Goal: Use online tool/utility

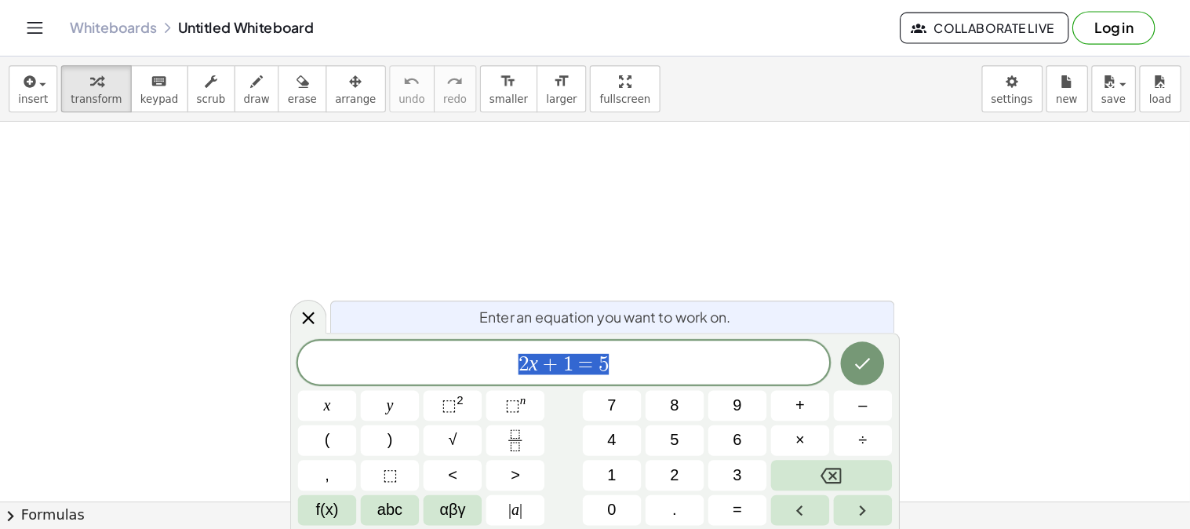
scroll to position [683, 0]
click at [269, 296] on div at bounding box center [277, 285] width 33 height 31
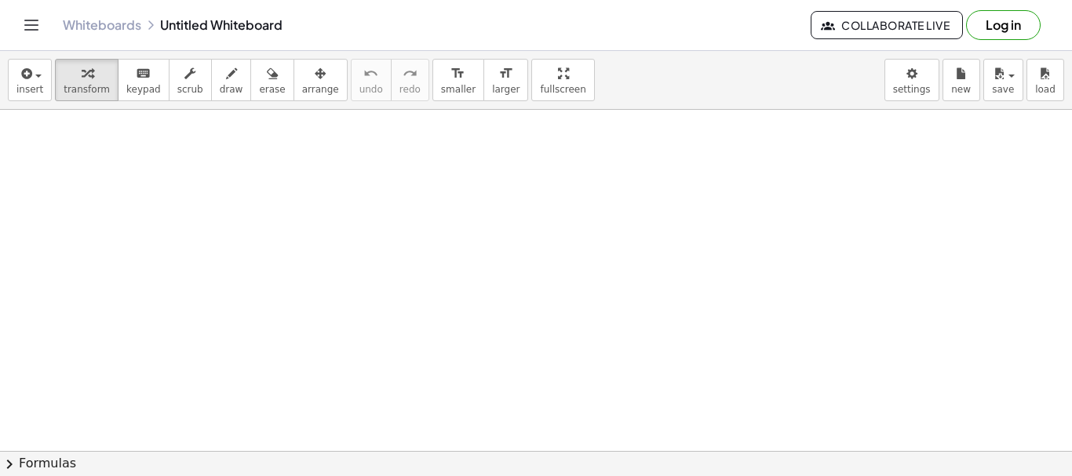
drag, startPoint x: 242, startPoint y: 151, endPoint x: 393, endPoint y: 144, distance: 150.9
click at [395, 143] on div at bounding box center [536, 109] width 1072 height 1365
drag, startPoint x: 309, startPoint y: 129, endPoint x: 378, endPoint y: 179, distance: 84.9
click at [389, 189] on div at bounding box center [536, 109] width 1072 height 1365
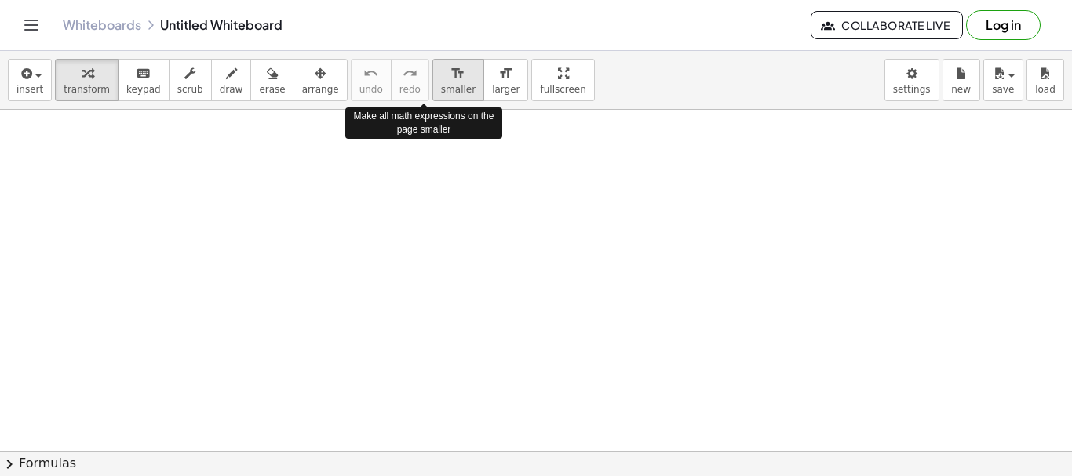
click at [450, 82] on icon "format_size" at bounding box center [457, 73] width 15 height 19
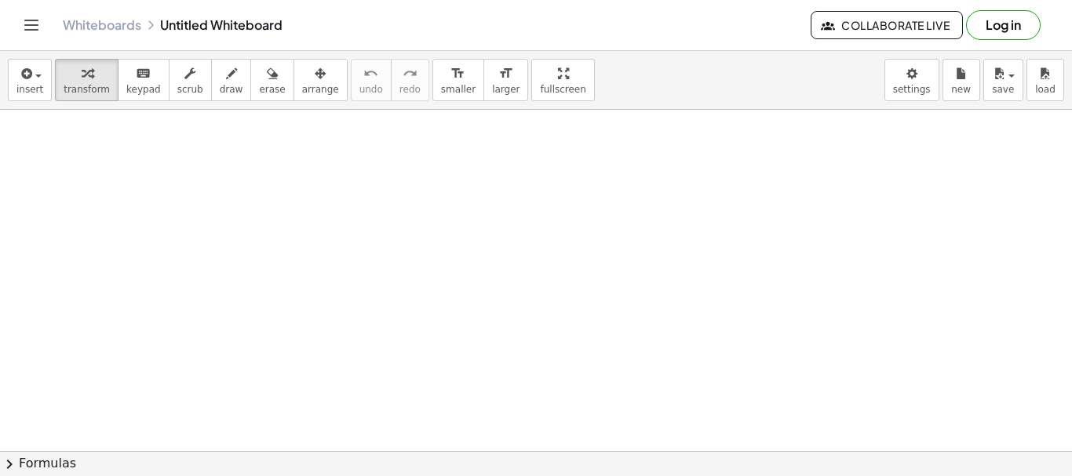
drag, startPoint x: 385, startPoint y: 159, endPoint x: 497, endPoint y: 186, distance: 115.5
click at [428, 219] on div at bounding box center [536, 109] width 1072 height 1365
click at [220, 92] on span "draw" at bounding box center [232, 89] width 24 height 11
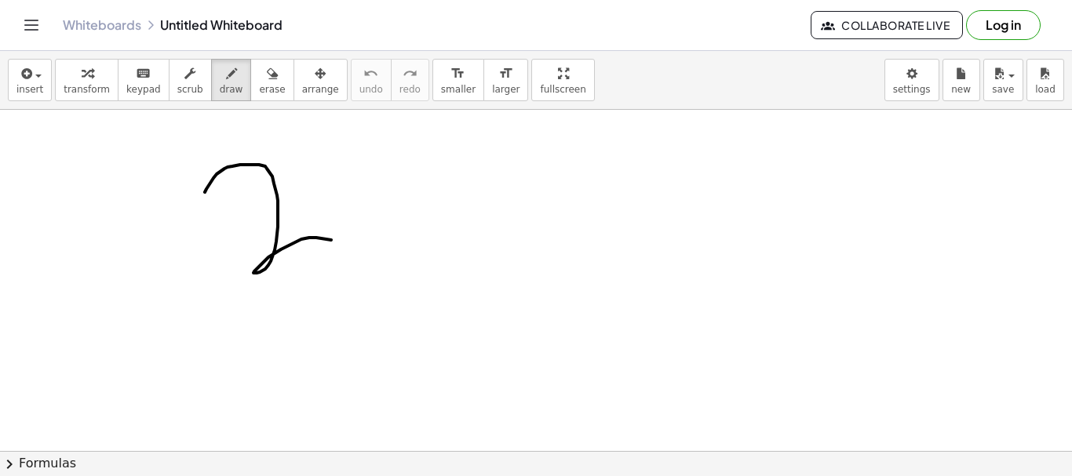
drag, startPoint x: 205, startPoint y: 192, endPoint x: 410, endPoint y: 235, distance: 210.1
click at [385, 256] on div at bounding box center [536, 109] width 1072 height 1365
drag, startPoint x: 528, startPoint y: 260, endPoint x: 561, endPoint y: 326, distance: 73.7
click at [561, 326] on div at bounding box center [536, 109] width 1072 height 1365
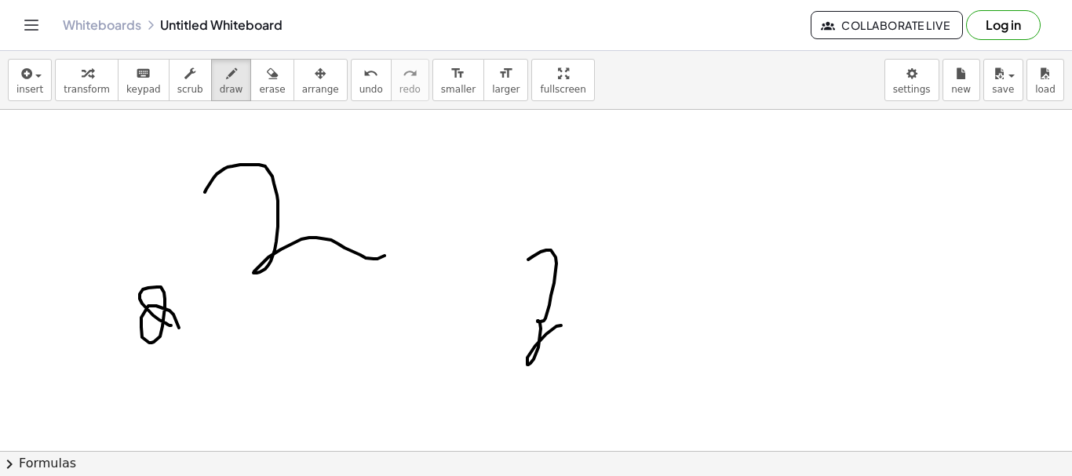
drag, startPoint x: 171, startPoint y: 326, endPoint x: 198, endPoint y: 343, distance: 31.8
click at [198, 342] on div at bounding box center [536, 109] width 1072 height 1365
drag, startPoint x: 469, startPoint y: 170, endPoint x: 461, endPoint y: 166, distance: 8.5
click at [461, 166] on div at bounding box center [536, 109] width 1072 height 1365
drag, startPoint x: 477, startPoint y: 166, endPoint x: 465, endPoint y: 240, distance: 74.7
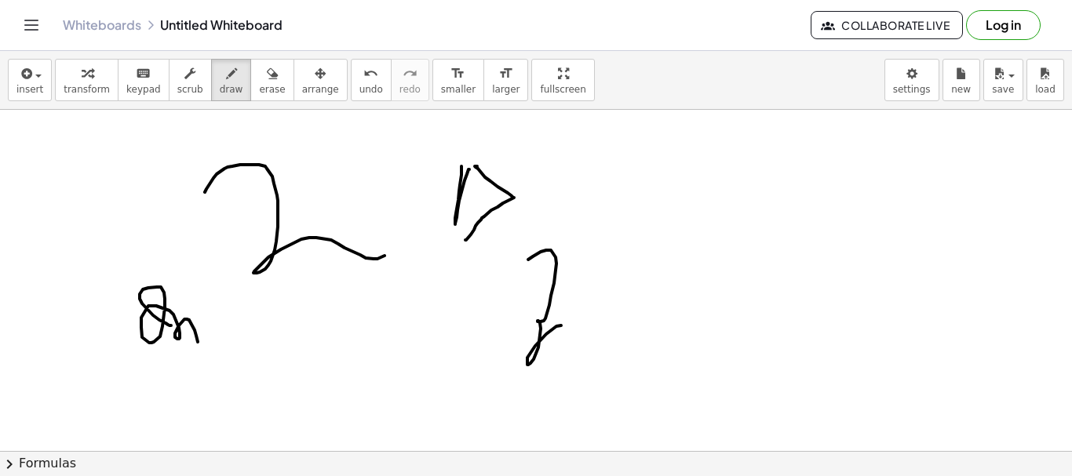
click at [465, 240] on div at bounding box center [536, 109] width 1072 height 1365
click at [567, 256] on div at bounding box center [536, 109] width 1072 height 1365
drag, startPoint x: 567, startPoint y: 256, endPoint x: 611, endPoint y: 235, distance: 48.1
click at [611, 235] on div at bounding box center [536, 109] width 1072 height 1365
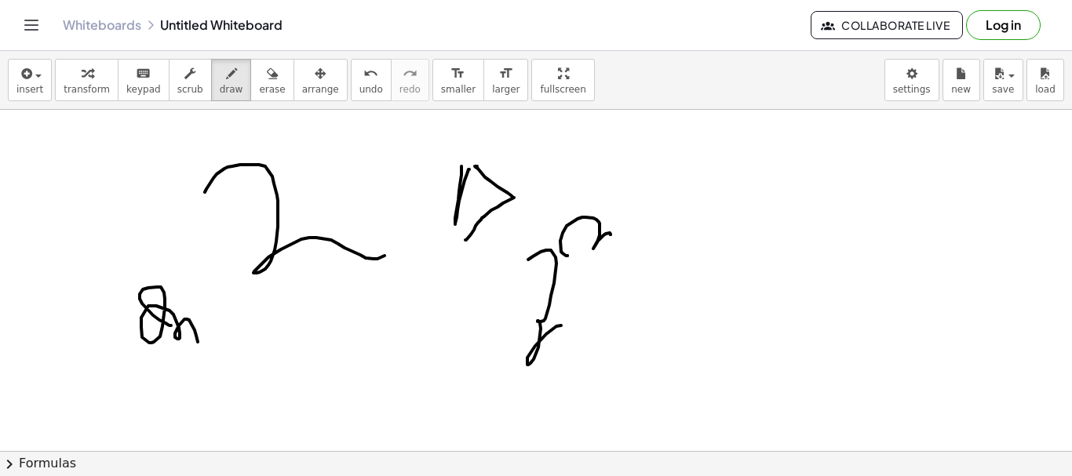
drag, startPoint x: 704, startPoint y: 290, endPoint x: 684, endPoint y: 243, distance: 51.0
click at [673, 310] on div at bounding box center [536, 109] width 1072 height 1365
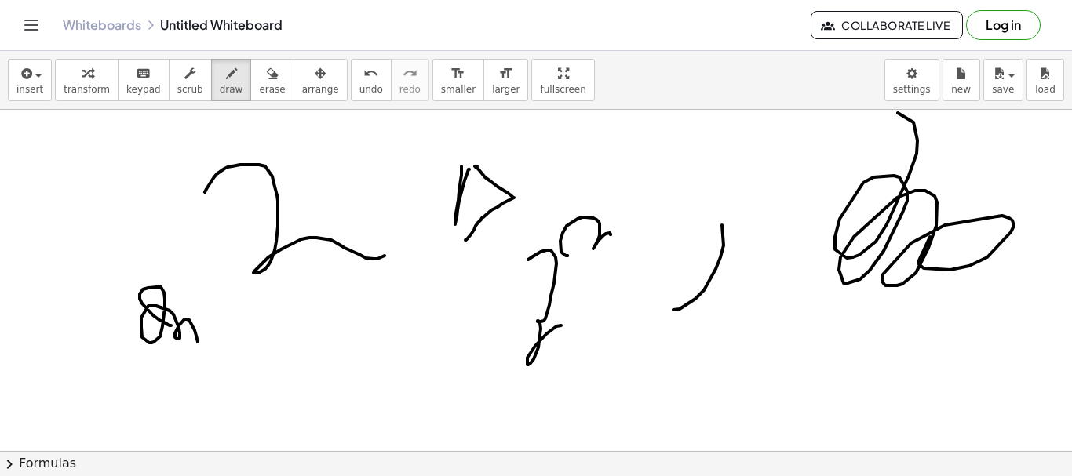
drag, startPoint x: 859, startPoint y: 255, endPoint x: 916, endPoint y: 259, distance: 56.6
click at [910, 277] on div at bounding box center [536, 109] width 1072 height 1365
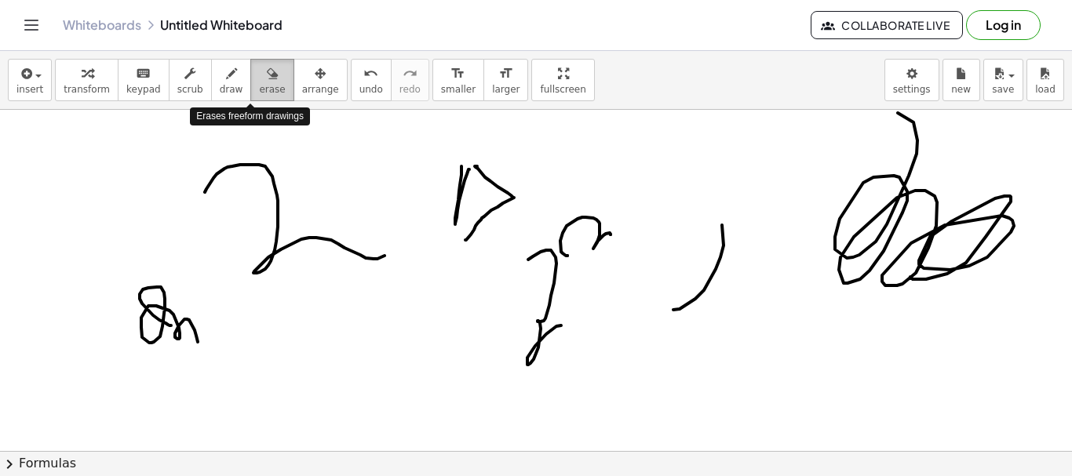
click at [259, 93] on span "erase" at bounding box center [272, 89] width 26 height 11
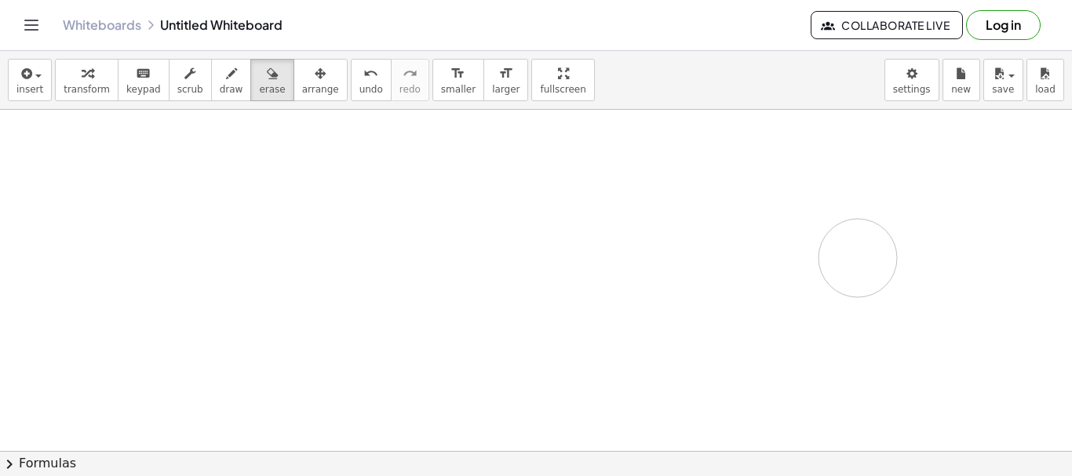
drag, startPoint x: 162, startPoint y: 324, endPoint x: 844, endPoint y: 262, distance: 684.0
click at [844, 262] on div at bounding box center [536, 109] width 1072 height 1365
drag, startPoint x: 198, startPoint y: 144, endPoint x: 230, endPoint y: 217, distance: 80.5
click at [217, 239] on div at bounding box center [536, 109] width 1072 height 1365
click at [135, 97] on button "keyboard keypad" at bounding box center [144, 80] width 52 height 42
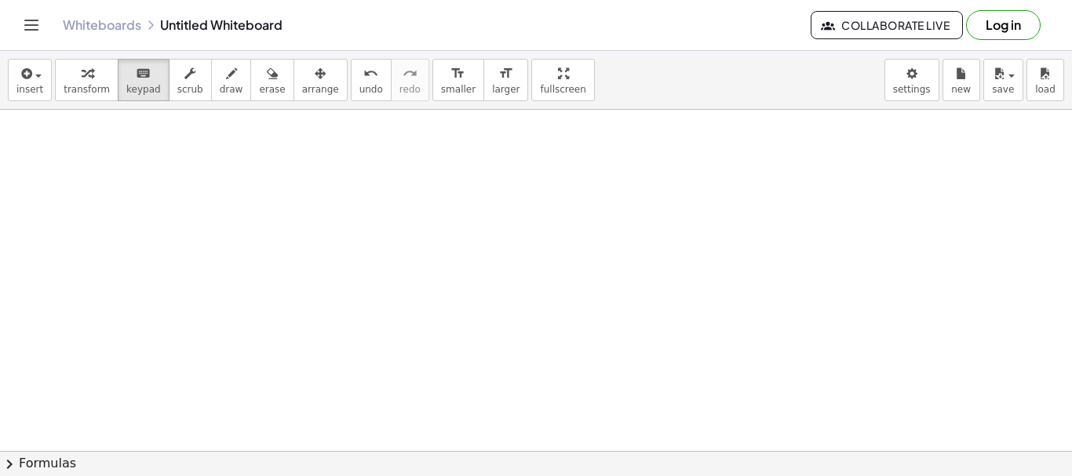
click at [142, 209] on div at bounding box center [536, 109] width 1072 height 1365
click at [150, 235] on div at bounding box center [536, 109] width 1072 height 1365
click at [133, 98] on button "keyboard keypad" at bounding box center [144, 80] width 52 height 42
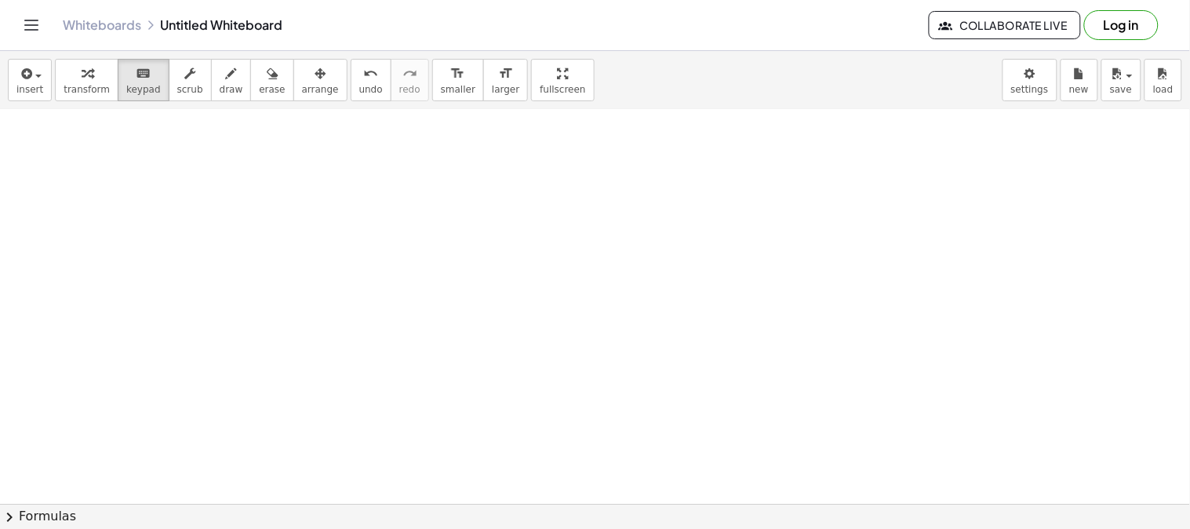
drag, startPoint x: 184, startPoint y: 217, endPoint x: 279, endPoint y: 257, distance: 102.7
click at [281, 236] on div at bounding box center [595, 109] width 1190 height 1365
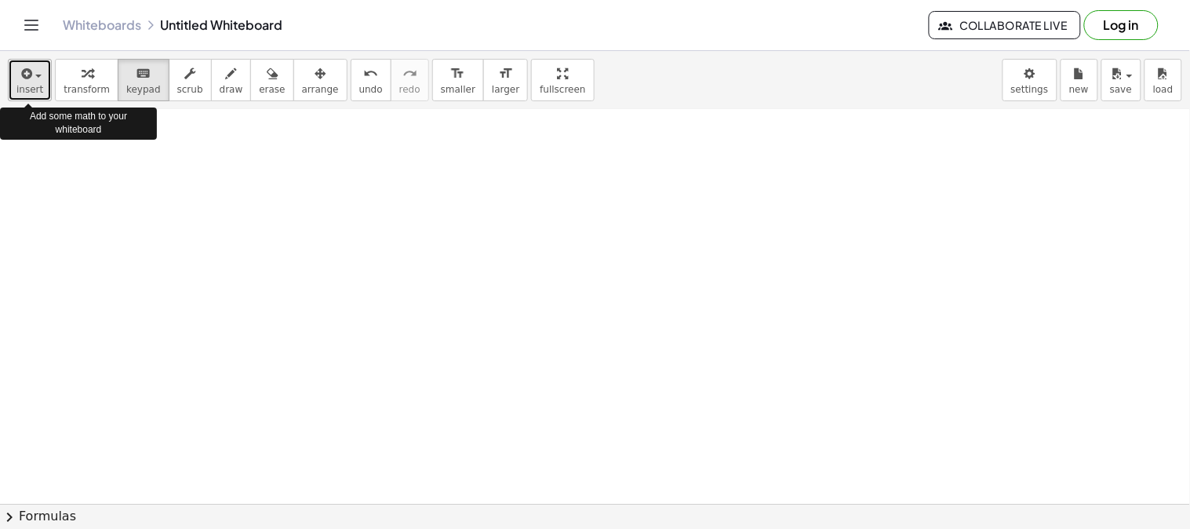
click at [36, 77] on div "button" at bounding box center [29, 73] width 27 height 19
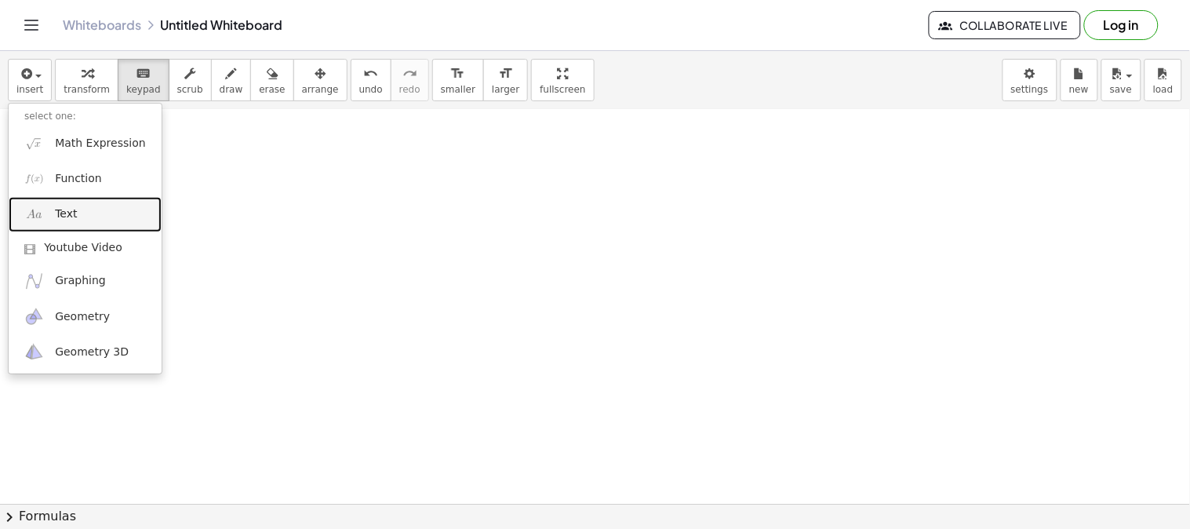
click at [64, 210] on span "Text" at bounding box center [66, 214] width 22 height 16
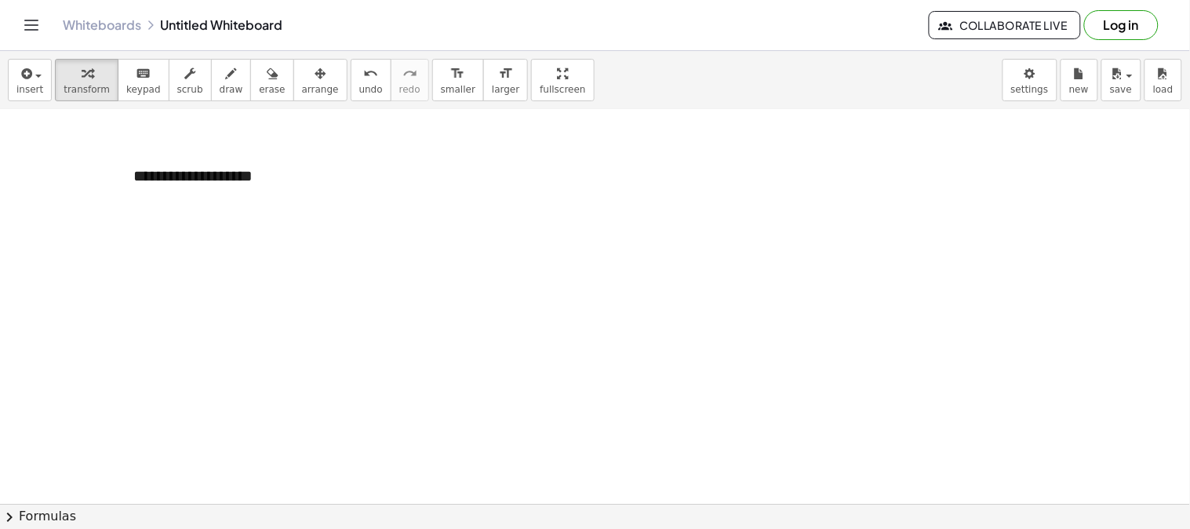
click at [391, 381] on div at bounding box center [595, 109] width 1190 height 1365
click at [315, 315] on div at bounding box center [595, 109] width 1190 height 1365
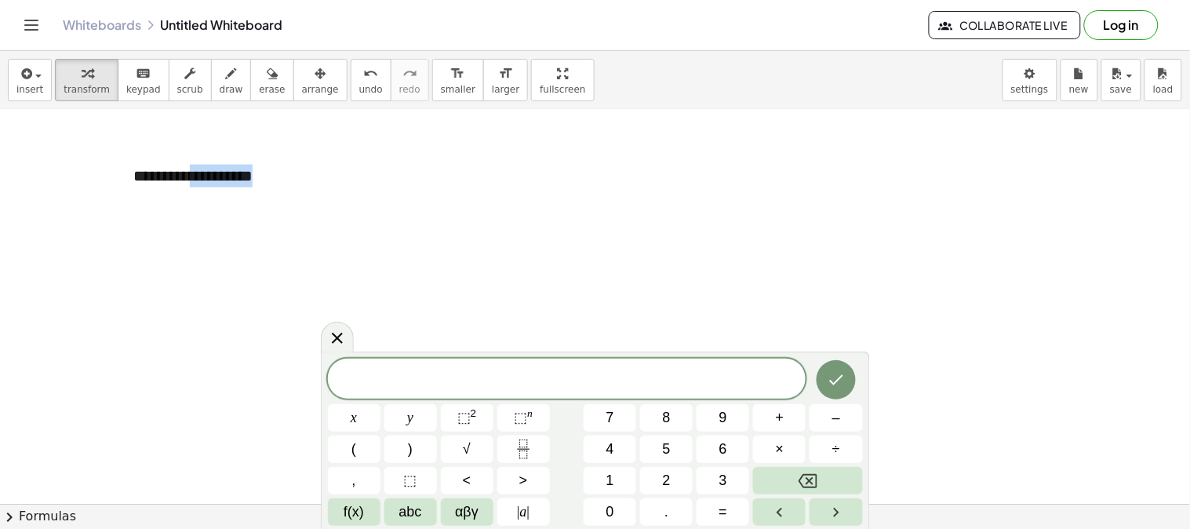
drag, startPoint x: 217, startPoint y: 191, endPoint x: 217, endPoint y: 326, distance: 134.2
click at [216, 353] on div "**********" at bounding box center [595, 109] width 1190 height 1365
drag, startPoint x: 187, startPoint y: 278, endPoint x: 212, endPoint y: 268, distance: 27.1
click at [206, 268] on div at bounding box center [595, 109] width 1190 height 1365
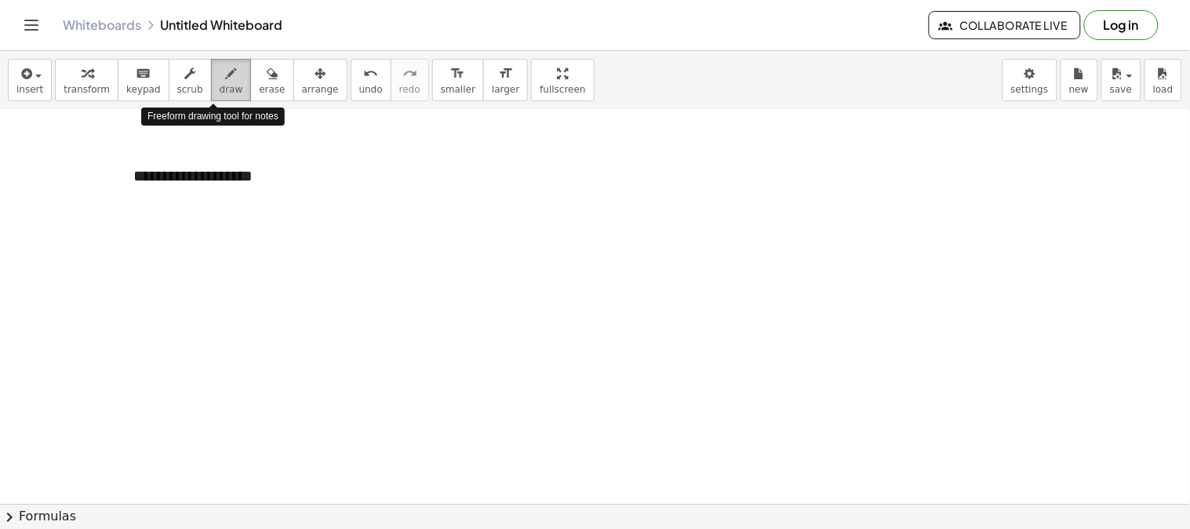
click at [220, 94] on span "draw" at bounding box center [232, 89] width 24 height 11
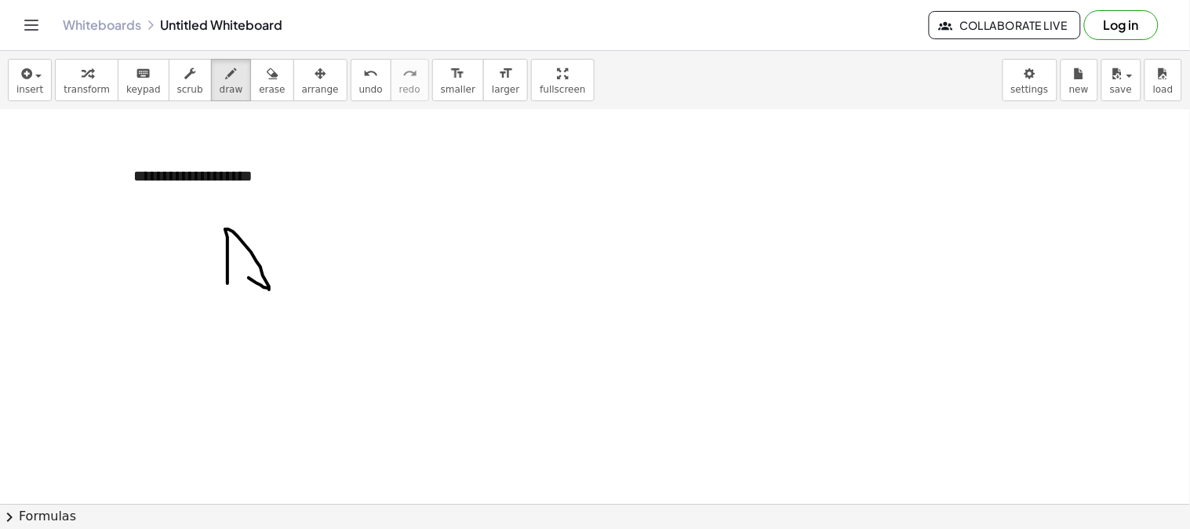
drag, startPoint x: 225, startPoint y: 230, endPoint x: 247, endPoint y: 277, distance: 52.0
click at [247, 277] on div at bounding box center [595, 109] width 1190 height 1365
drag, startPoint x: 268, startPoint y: 235, endPoint x: 291, endPoint y: 221, distance: 27.2
click at [291, 221] on div at bounding box center [595, 109] width 1190 height 1365
